Goal: Information Seeking & Learning: Learn about a topic

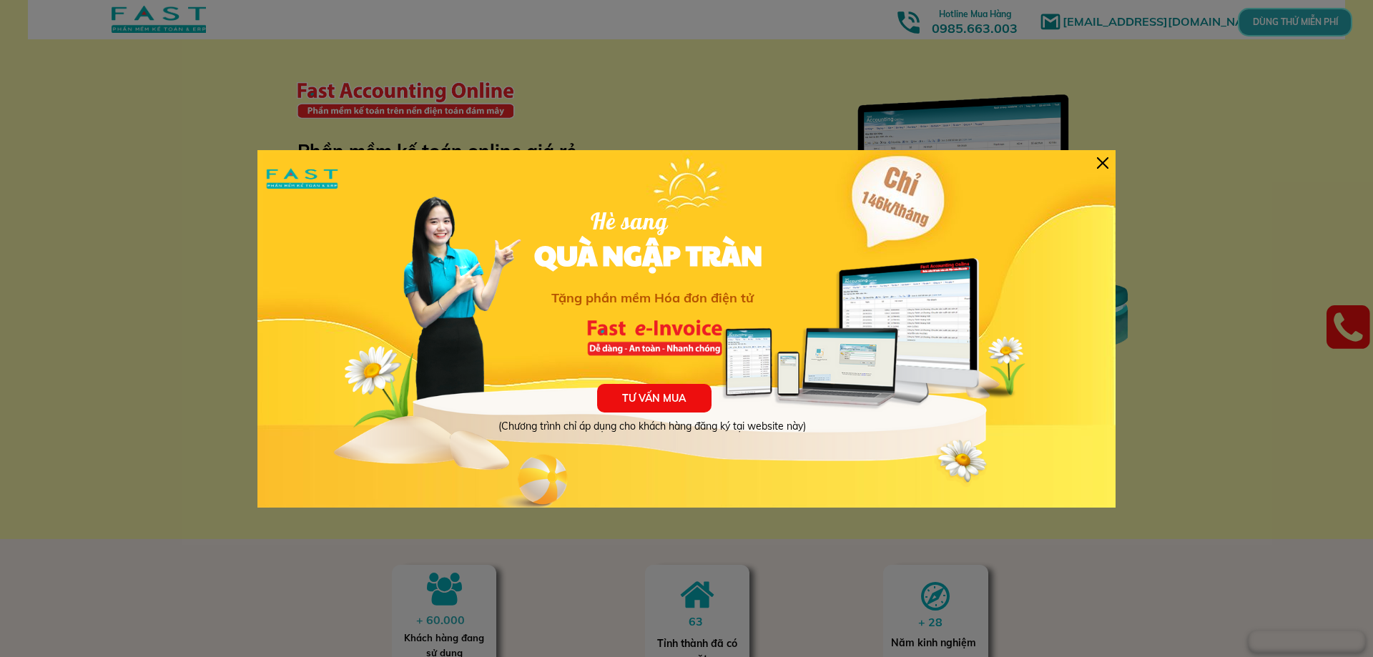
click at [1109, 164] on div "TƯ VẤN MUA (Chương trình chỉ áp dụng cho khách hàng đăng ký tại website này) Hè…" at bounding box center [686, 329] width 858 height 358
click at [1101, 164] on div at bounding box center [1102, 162] width 11 height 11
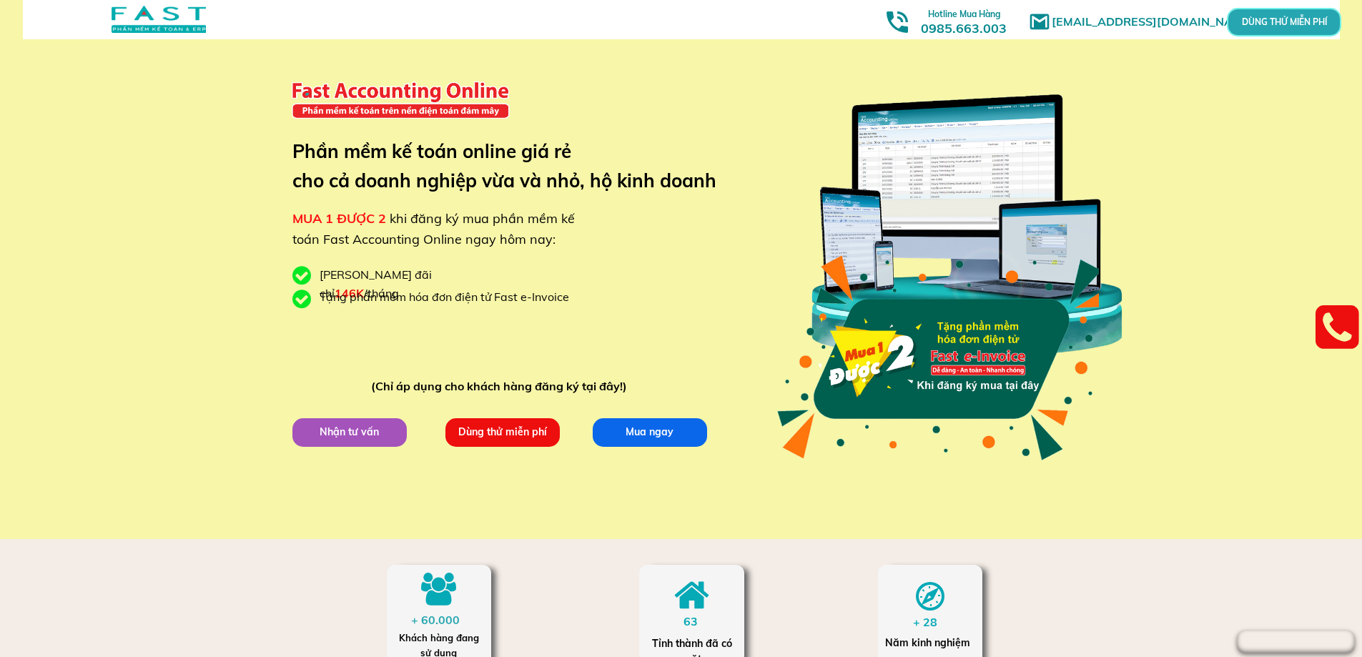
click at [385, 429] on p "Nhận tư vấn" at bounding box center [350, 432] width 114 height 29
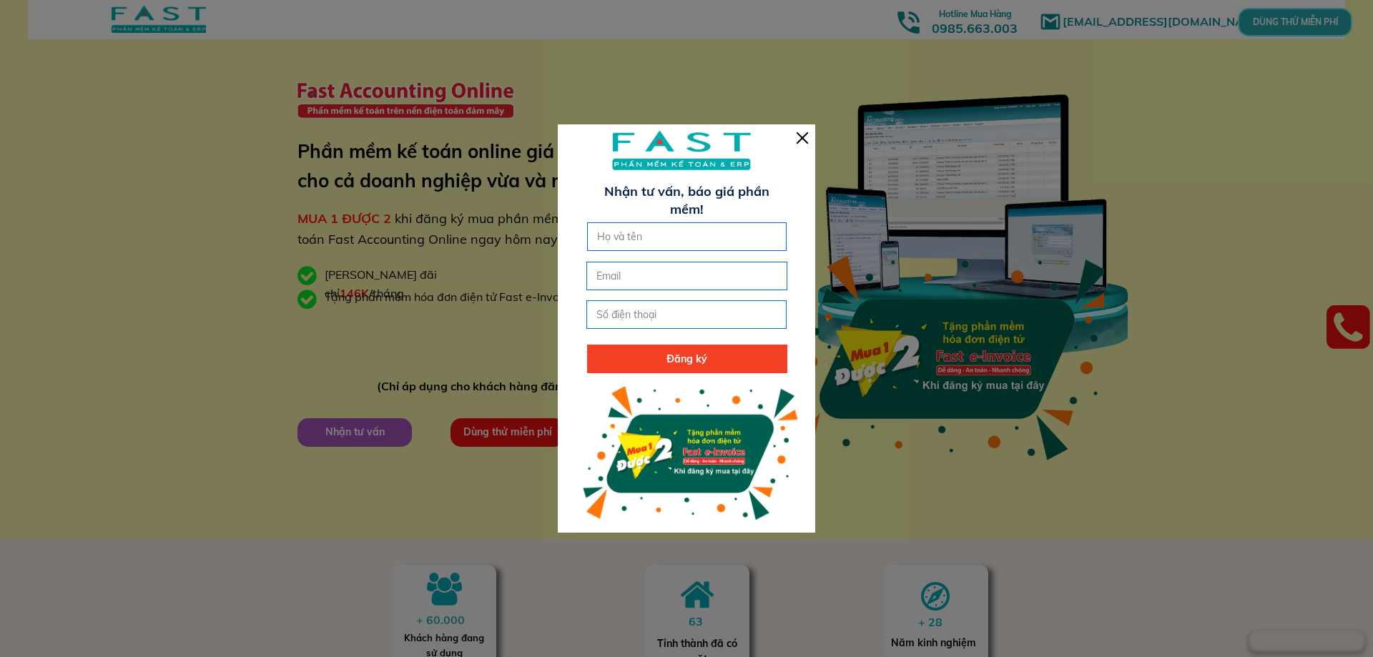
click at [802, 138] on div at bounding box center [802, 137] width 11 height 11
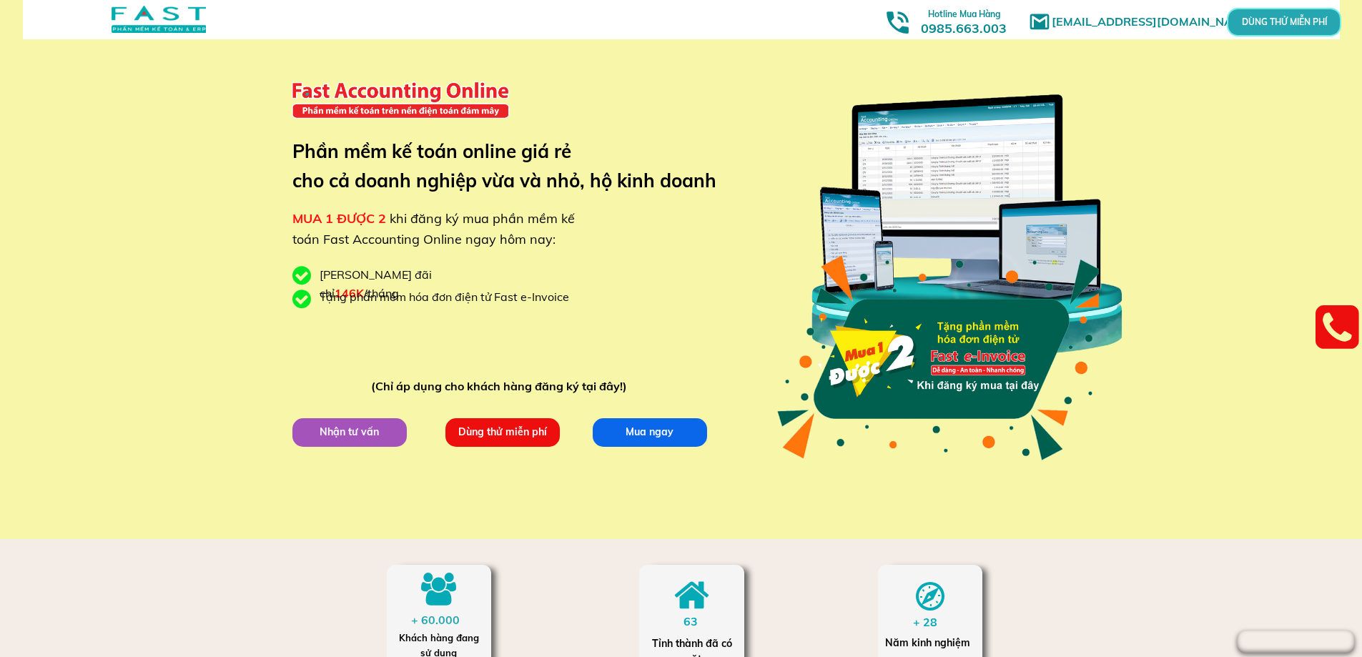
click at [501, 431] on p "Dùng thử miễn phí" at bounding box center [503, 432] width 114 height 29
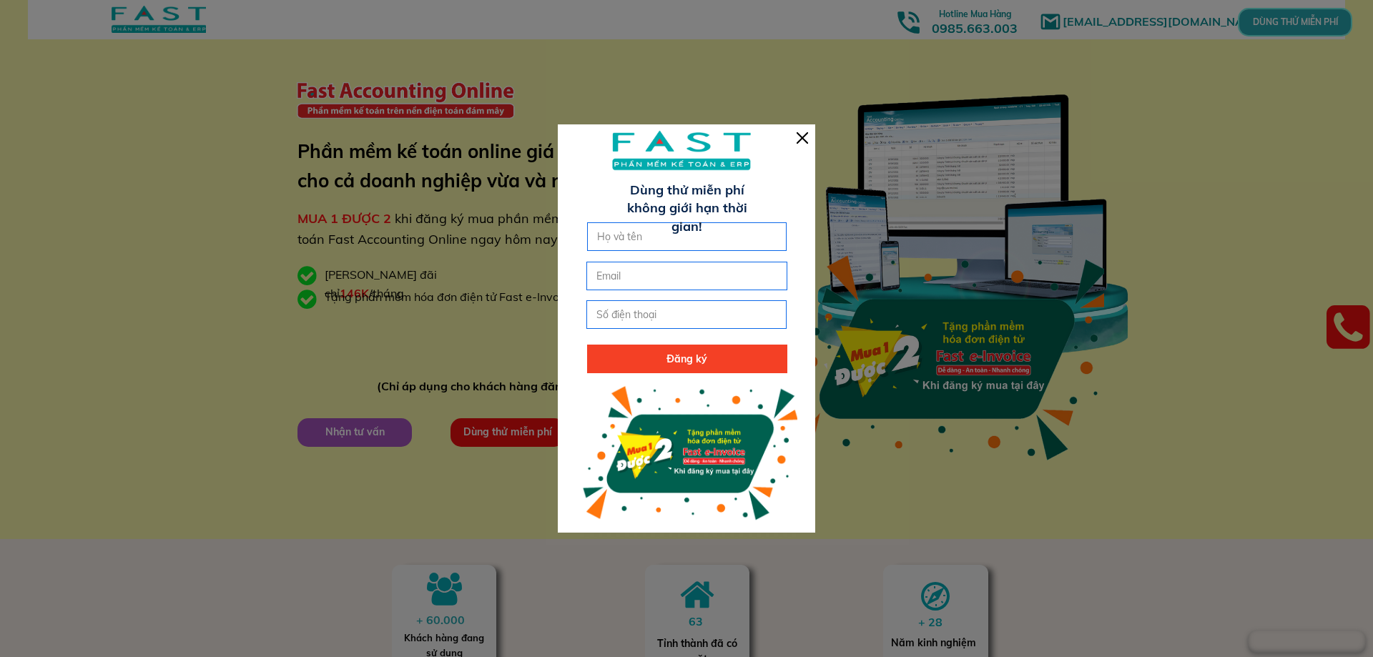
click at [801, 139] on div at bounding box center [802, 137] width 11 height 11
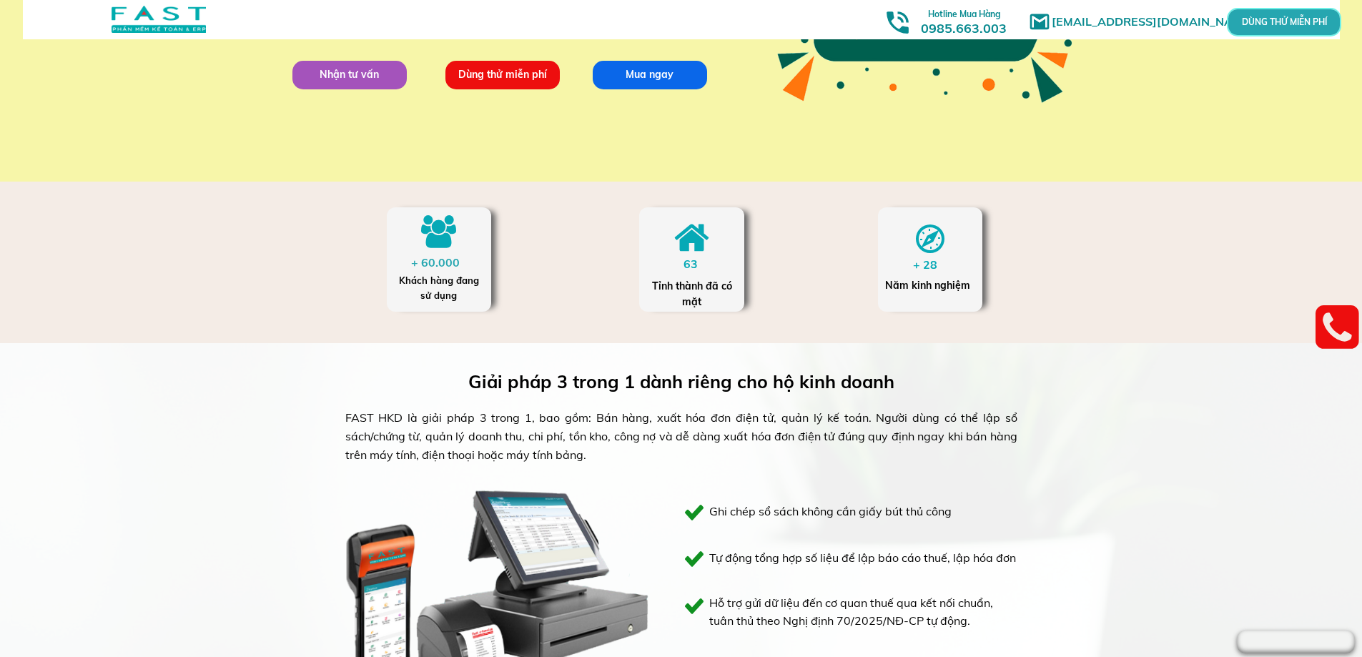
scroll to position [644, 0]
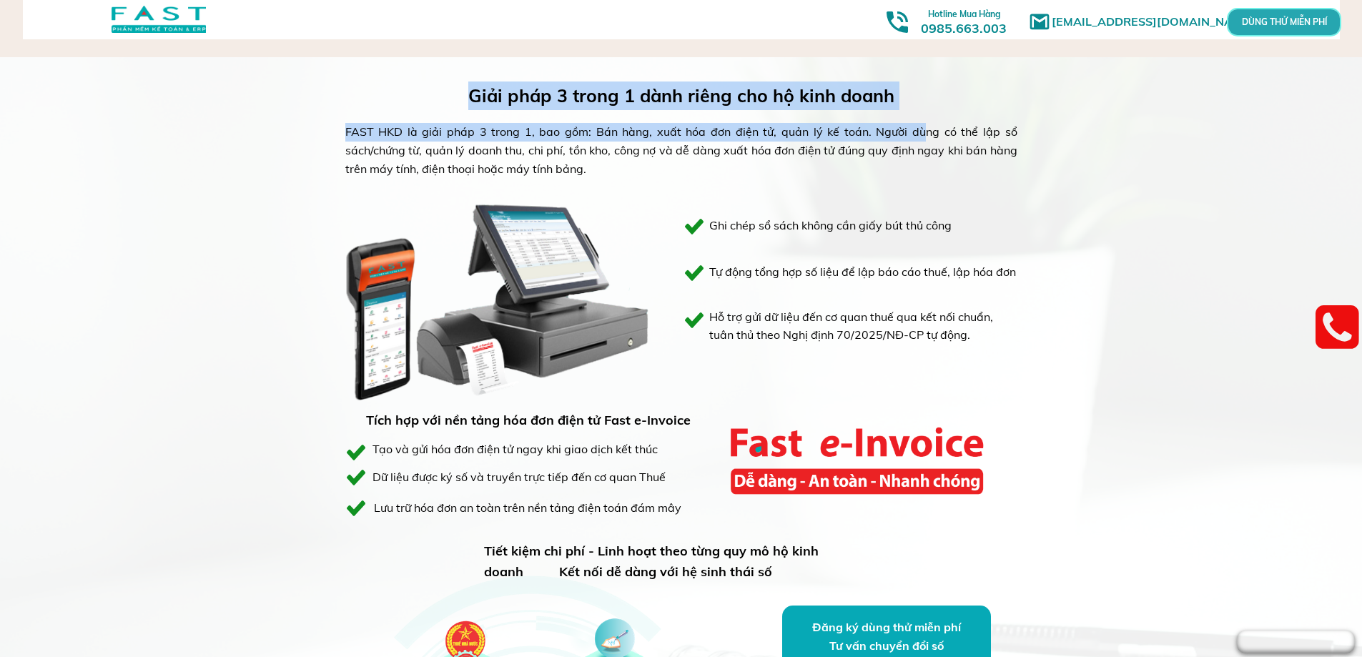
drag, startPoint x: 900, startPoint y: 135, endPoint x: 1046, endPoint y: 192, distance: 156.7
click at [1046, 192] on div "Giải pháp 3 trong 1 dành riêng cho hộ kinh doanh FAST HKD là giải pháp 3 trong …" at bounding box center [681, 484] width 1362 height 854
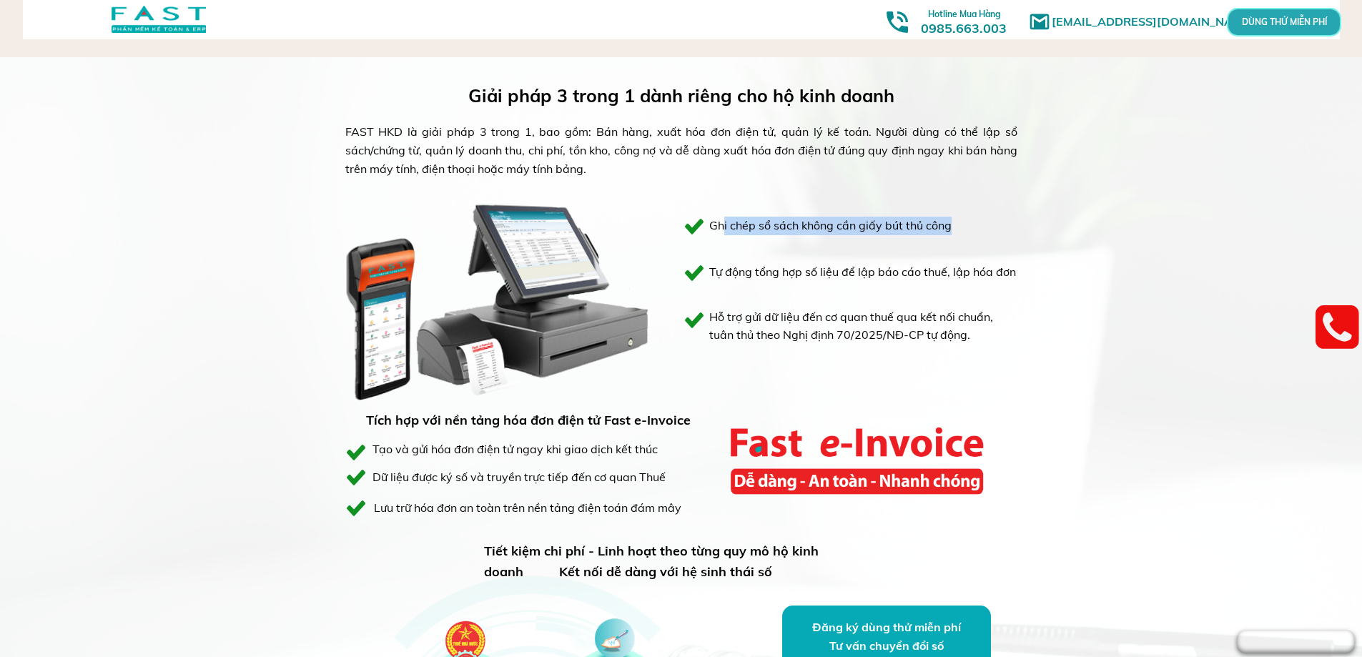
drag, startPoint x: 725, startPoint y: 224, endPoint x: 968, endPoint y: 231, distance: 243.3
click at [968, 231] on h3 "Ghi chép sổ sách không cần giấy bút thủ công" at bounding box center [855, 226] width 293 height 19
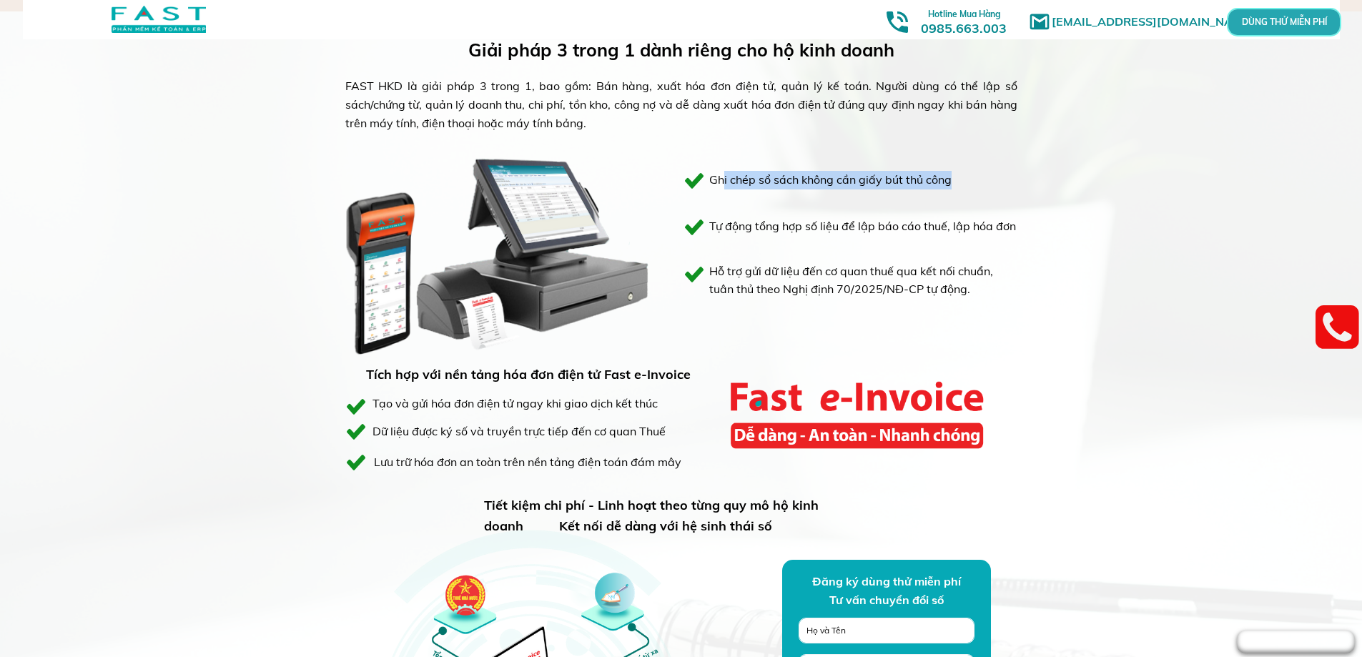
scroll to position [715, 0]
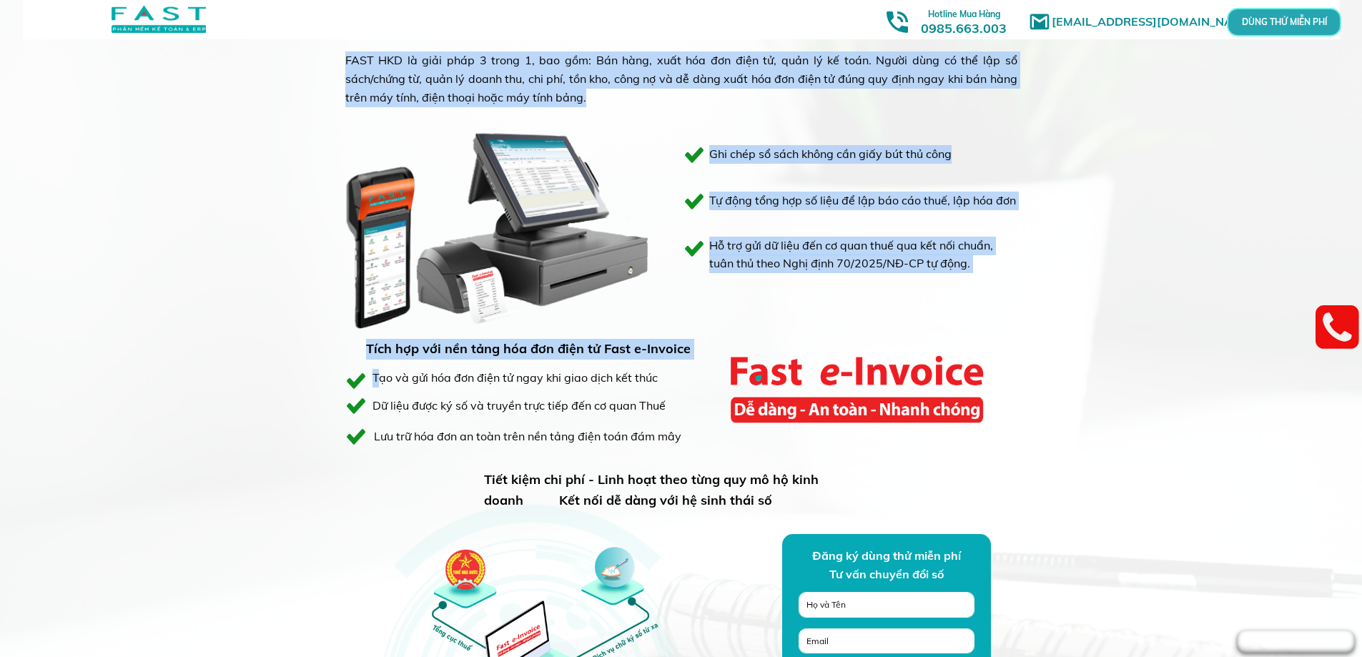
drag, startPoint x: 380, startPoint y: 373, endPoint x: 682, endPoint y: 456, distance: 313.7
click at [682, 456] on div "Giải pháp 3 trong 1 dành riêng cho hộ kinh doanh FAST HKD là giải pháp 3 trong …" at bounding box center [681, 413] width 687 height 854
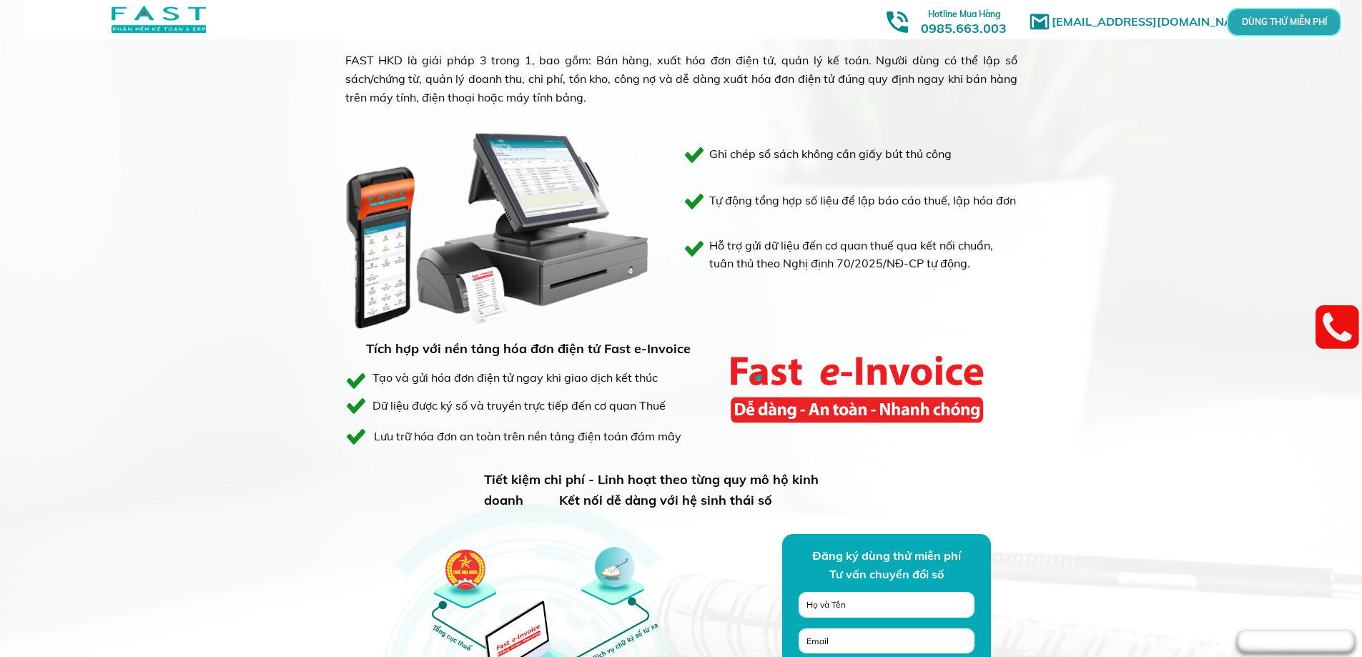
click at [966, 451] on div "Giải pháp 3 trong 1 dành riêng cho hộ kinh doanh FAST HKD là giải pháp 3 trong …" at bounding box center [681, 413] width 687 height 854
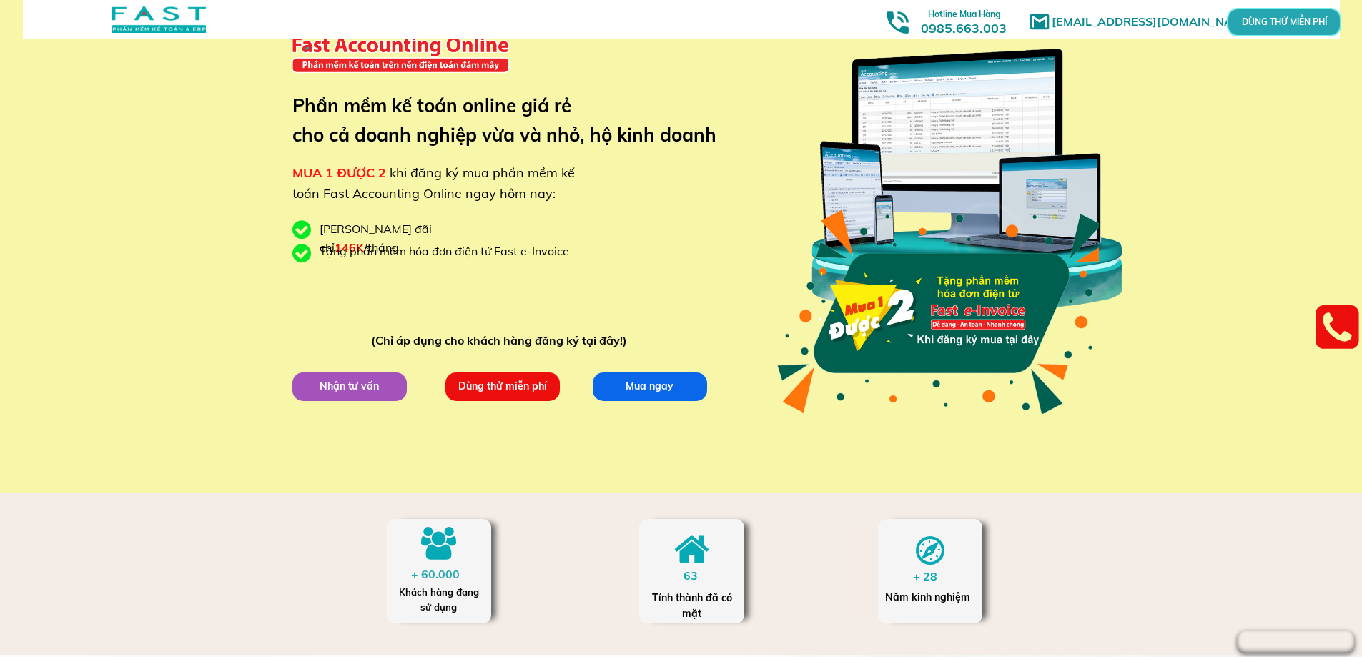
scroll to position [0, 0]
